Goal: Check status: Check status

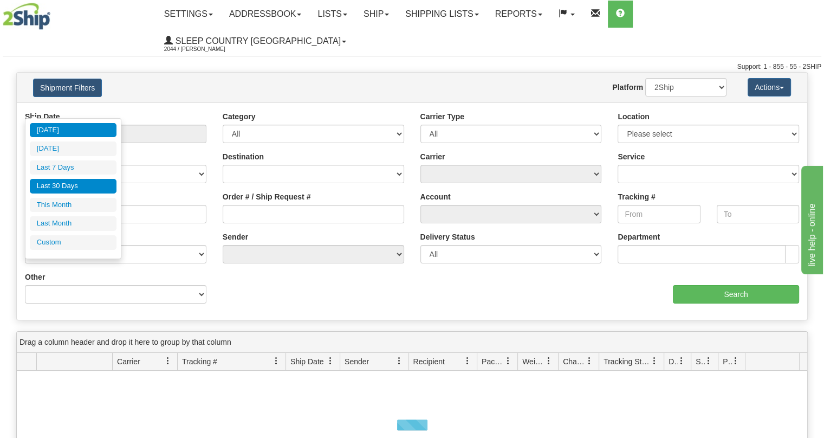
click at [77, 186] on li "Last 30 Days" at bounding box center [73, 186] width 87 height 15
type input "From [DATE] To [DATE]"
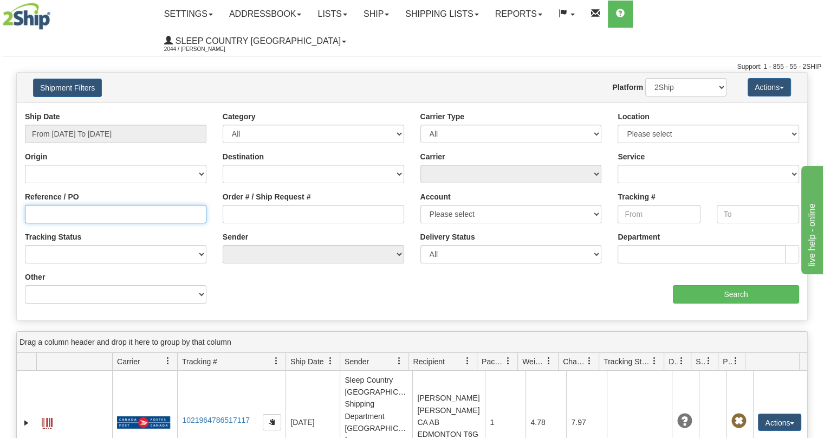
click at [115, 205] on input "Reference / PO" at bounding box center [116, 214] width 182 height 18
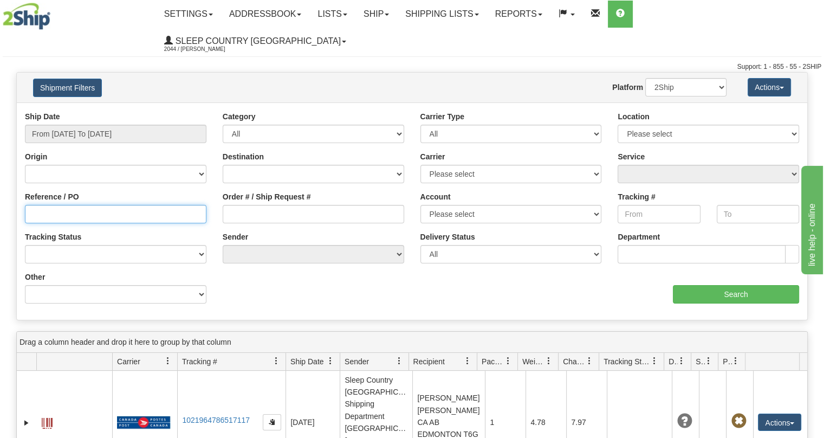
paste input "9000I097760"
drag, startPoint x: 121, startPoint y: 194, endPoint x: 411, endPoint y: 242, distance: 293.3
click at [411, 242] on div "Ship Date From [DATE] To [DATE] Category All Inbound Outbound Carrier Type All …" at bounding box center [412, 211] width 791 height 201
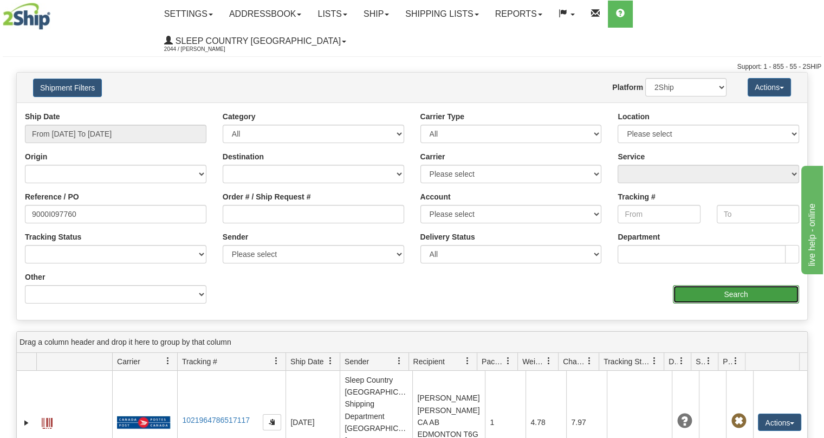
click at [727, 285] on input "Search" at bounding box center [736, 294] width 126 height 18
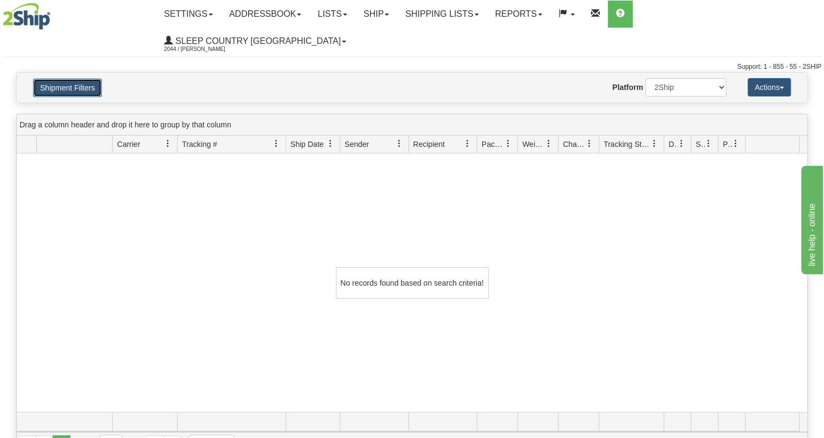
click at [55, 79] on button "Shipment Filters" at bounding box center [67, 88] width 69 height 18
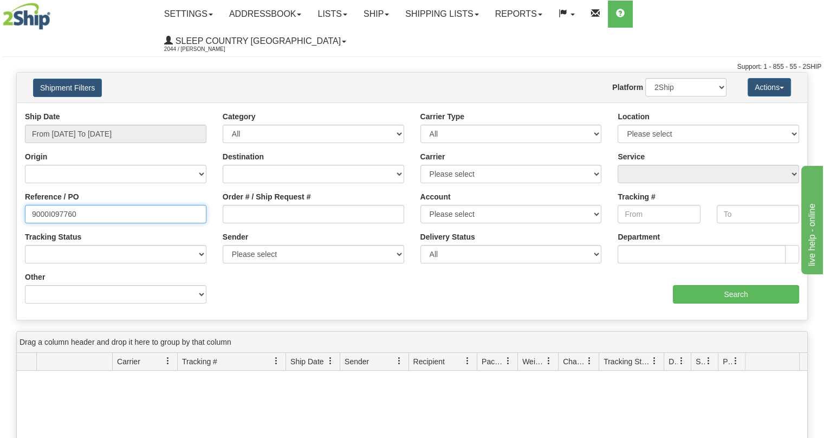
drag, startPoint x: 86, startPoint y: 191, endPoint x: 0, endPoint y: 191, distance: 86.2
click at [0, 191] on div "Please wait... × Confirm Delete Delete Cancel × Confirm Delete Yes No Cancel × …" at bounding box center [412, 372] width 824 height 601
paste input "86375"
type input "9000I086375"
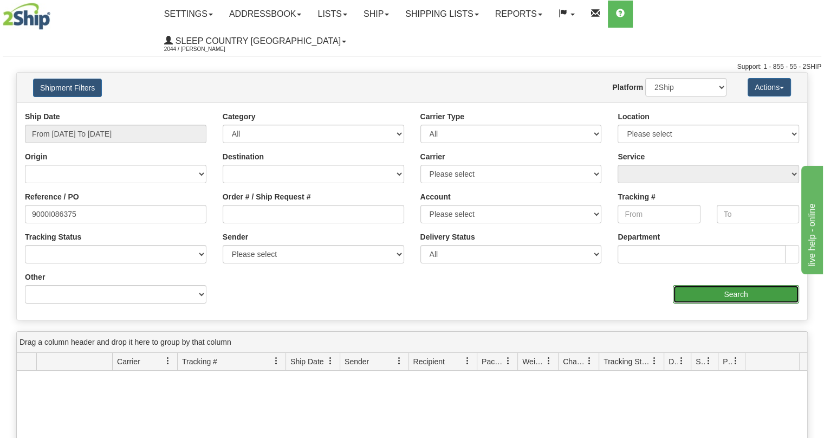
click at [706, 285] on input "Search" at bounding box center [736, 294] width 126 height 18
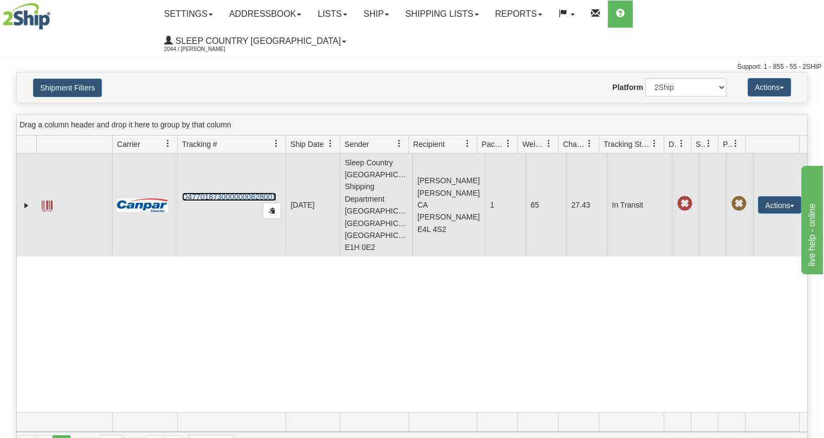
click at [252, 192] on link "D477018730000000828001" at bounding box center [229, 196] width 94 height 9
